Goal: Navigation & Orientation: Find specific page/section

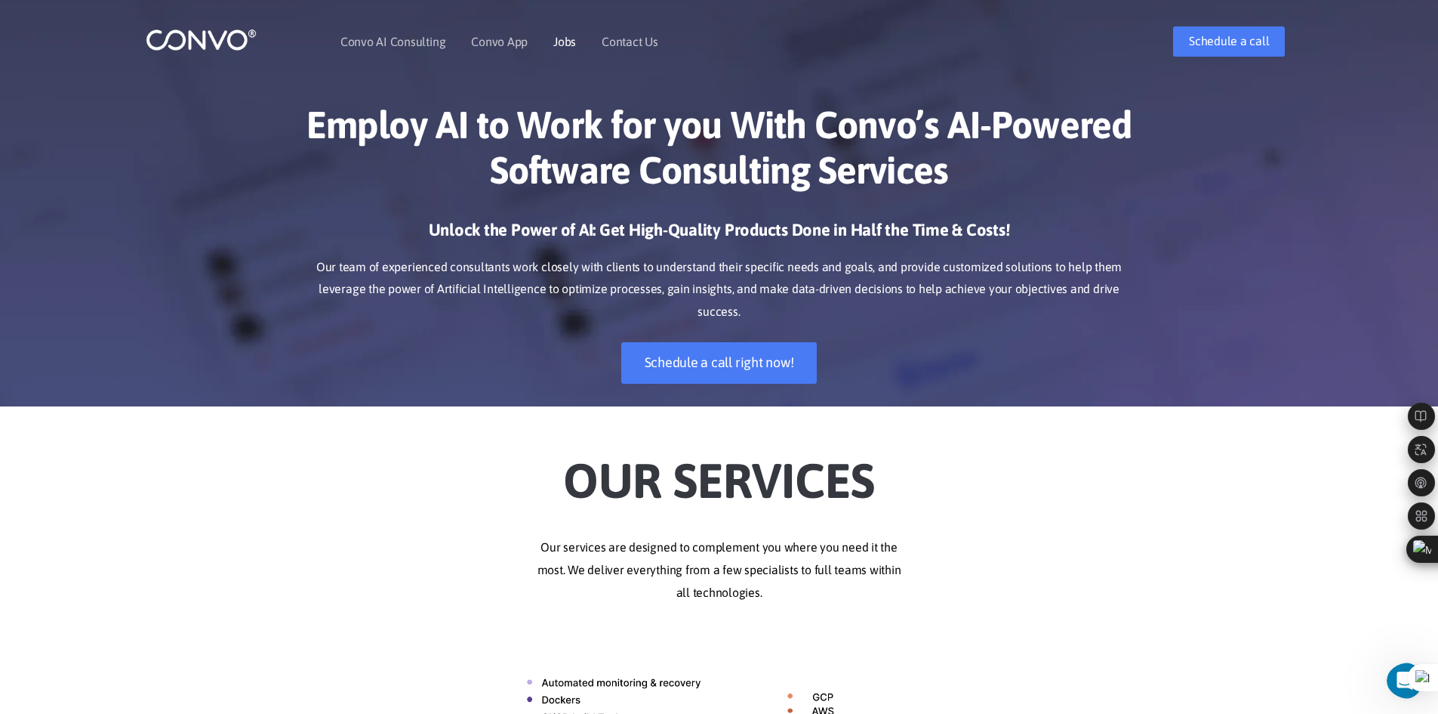
click at [566, 40] on link "Jobs" at bounding box center [564, 41] width 23 height 12
